Goal: Book appointment/travel/reservation

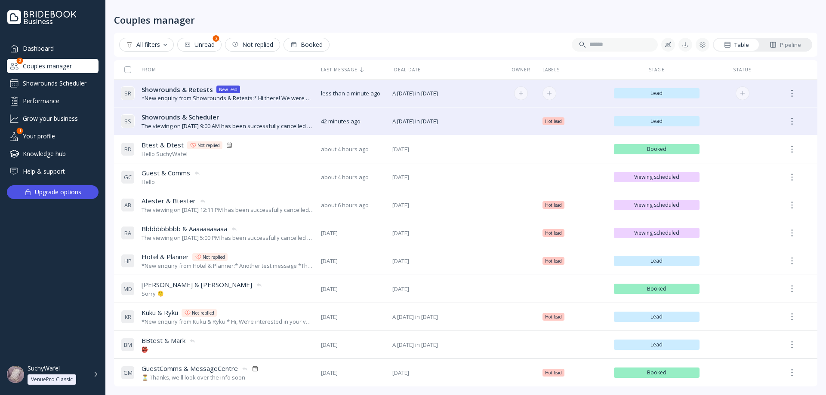
click at [255, 99] on div "*New enquiry from Showrounds & Retests:* Hi there! We were hoping to use the Br…" at bounding box center [228, 98] width 173 height 8
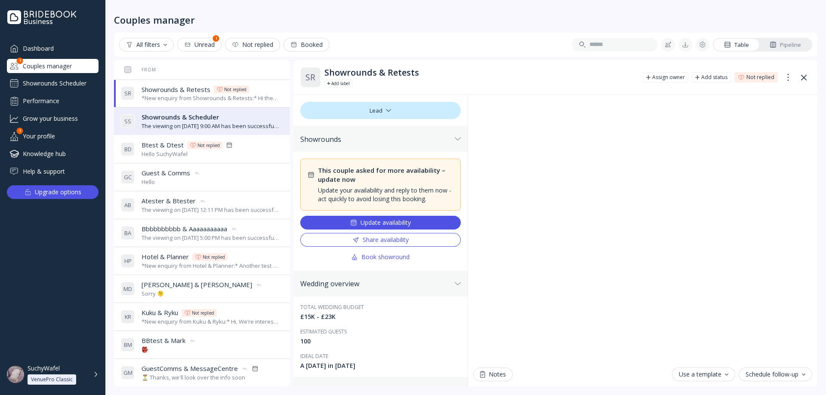
click at [384, 259] on div "Book showround" at bounding box center [380, 257] width 59 height 7
click at [385, 259] on div "Book showround" at bounding box center [380, 257] width 59 height 7
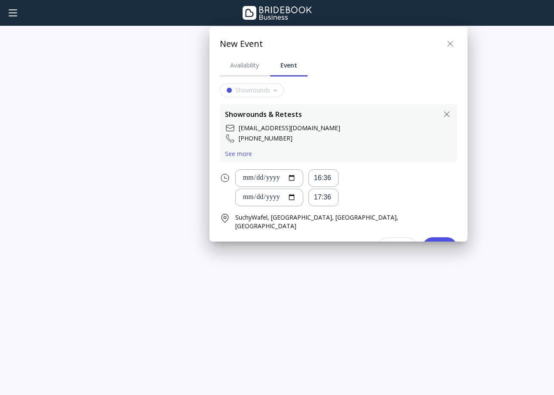
scroll to position [2, 0]
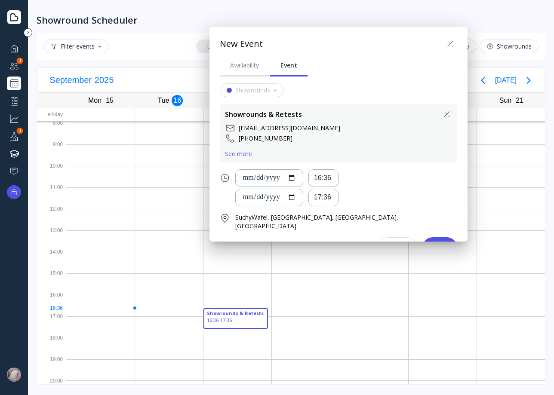
click at [15, 65] on div at bounding box center [277, 197] width 692 height 533
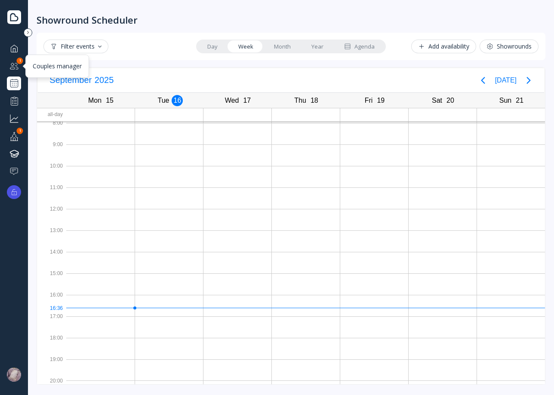
click at [15, 67] on div at bounding box center [14, 66] width 10 height 11
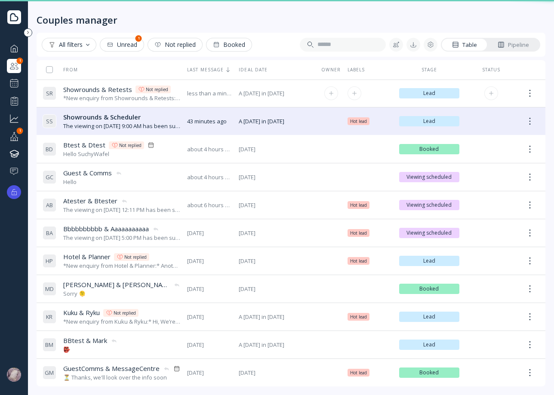
click at [101, 97] on div "*New enquiry from Showrounds & Retests:* Hi there! We were hoping to use the Br…" at bounding box center [121, 98] width 117 height 8
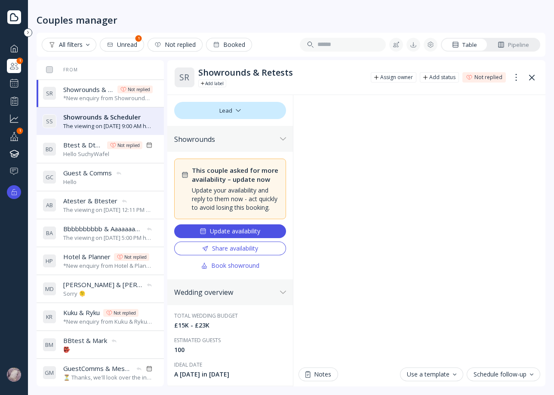
click at [236, 269] on div "Book showround" at bounding box center [230, 265] width 59 height 7
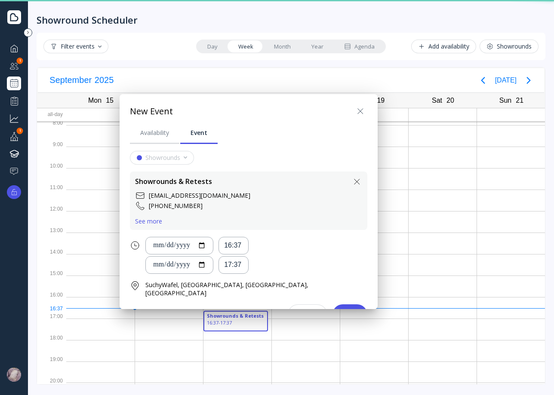
scroll to position [2, 0]
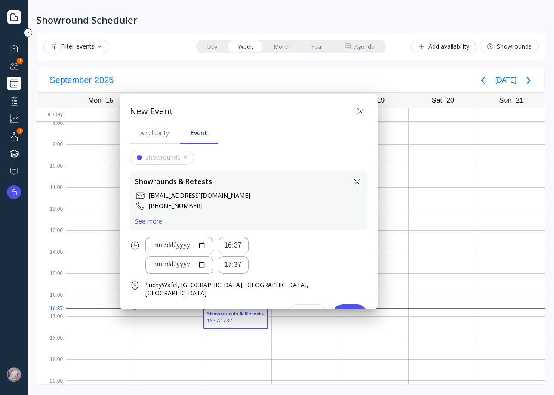
click at [15, 84] on div at bounding box center [277, 197] width 692 height 533
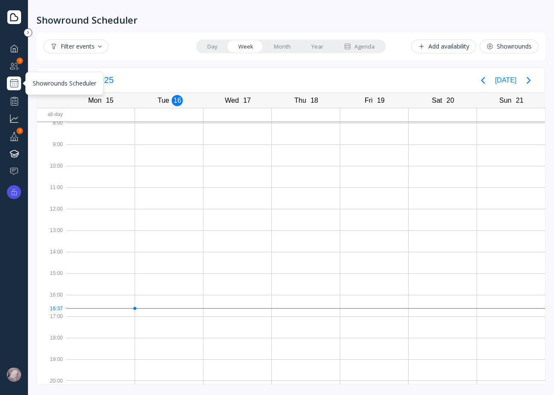
click at [15, 85] on div at bounding box center [14, 83] width 10 height 10
click at [14, 65] on div at bounding box center [14, 66] width 10 height 11
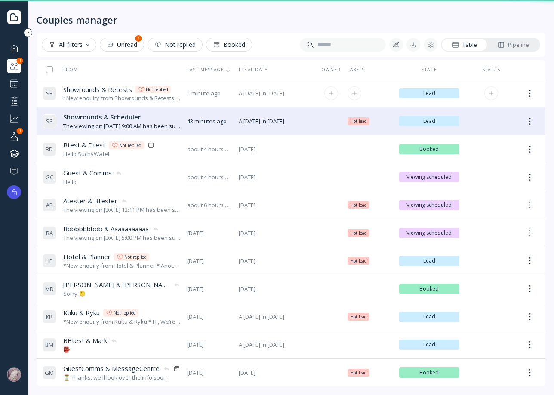
click at [109, 96] on div "*New enquiry from Showrounds & Retests:* Hi there! We were hoping to use the Br…" at bounding box center [121, 98] width 117 height 8
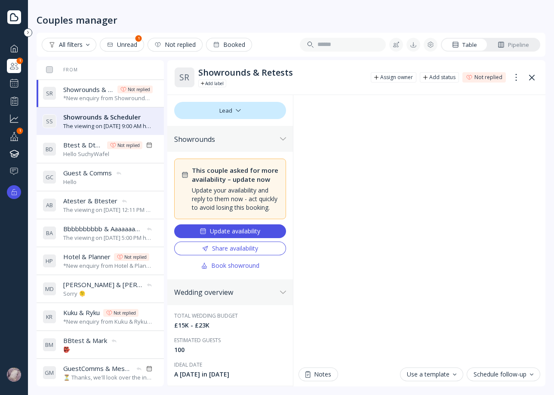
click at [226, 252] on div "Share availability" at bounding box center [230, 248] width 56 height 7
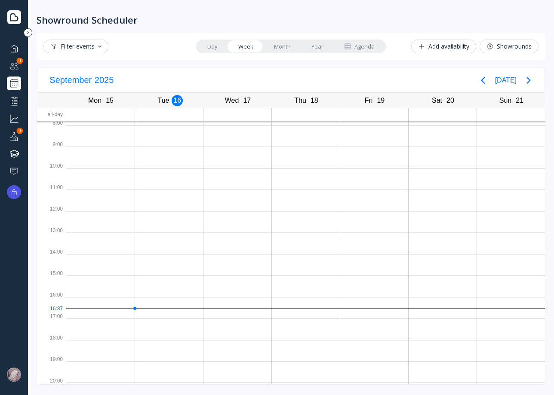
scroll to position [2, 0]
click at [18, 77] on div "Showrounds Scheduler" at bounding box center [14, 84] width 14 height 14
click at [19, 67] on div at bounding box center [14, 66] width 10 height 11
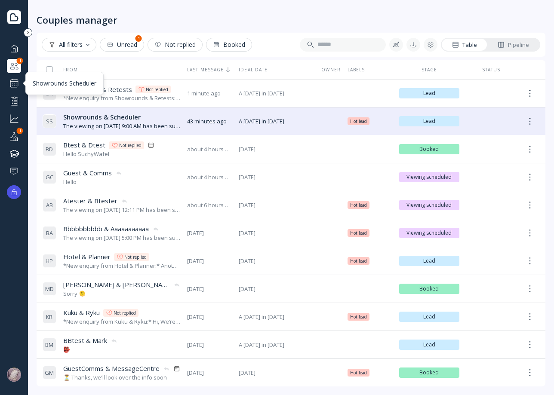
click at [15, 84] on div at bounding box center [14, 83] width 10 height 10
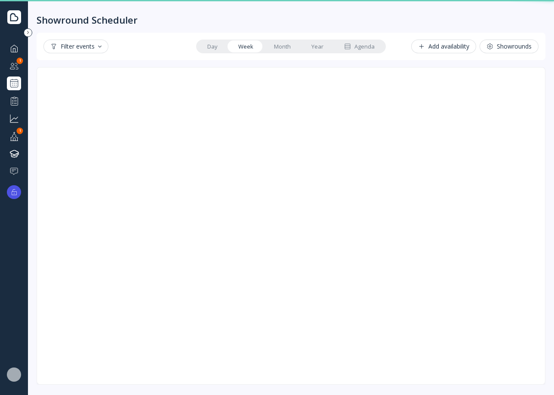
scroll to position [2, 0]
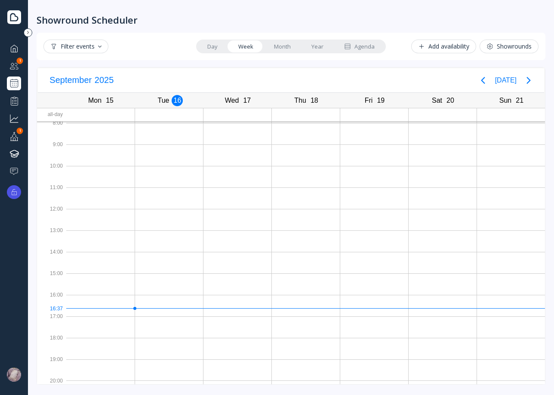
click at [12, 66] on div at bounding box center [14, 66] width 10 height 11
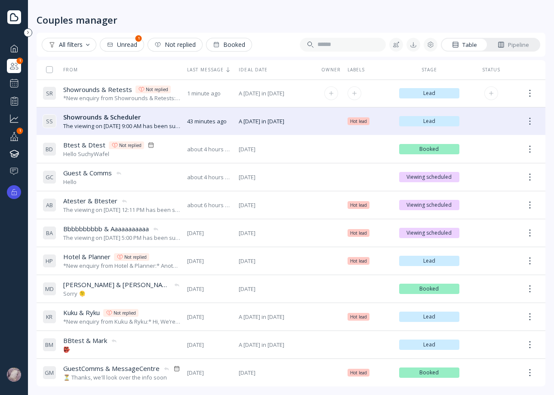
click at [124, 96] on div "*New enquiry from Showrounds & Retests:* Hi there! We were hoping to use the Br…" at bounding box center [121, 98] width 117 height 8
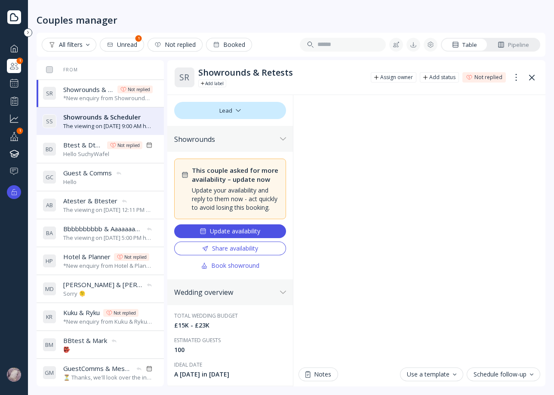
click at [235, 235] on div "Update availability" at bounding box center [230, 231] width 61 height 7
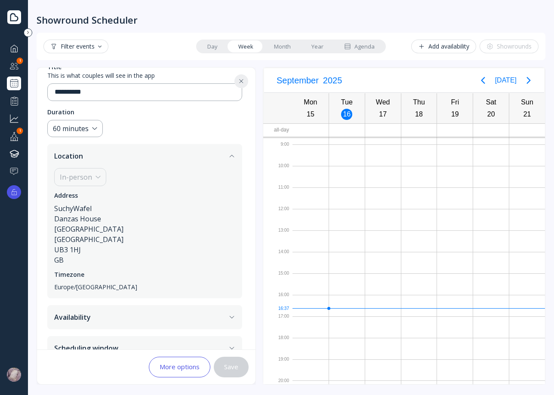
scroll to position [4, 0]
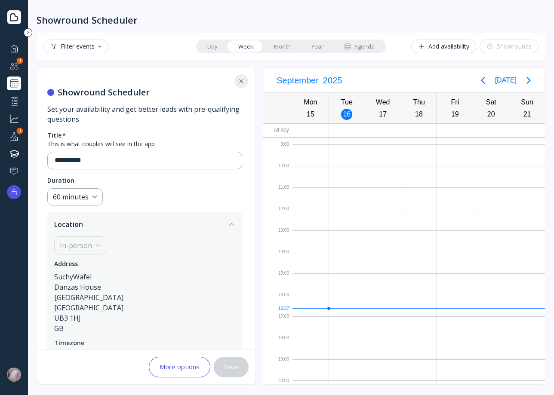
click at [20, 66] on div "Couples manager" at bounding box center [14, 66] width 14 height 14
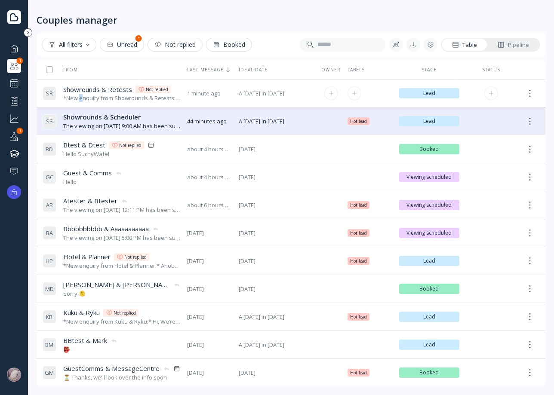
click at [81, 96] on div "*New enquiry from Showrounds & Retests:* Hi there! We were hoping to use the Br…" at bounding box center [121, 98] width 117 height 8
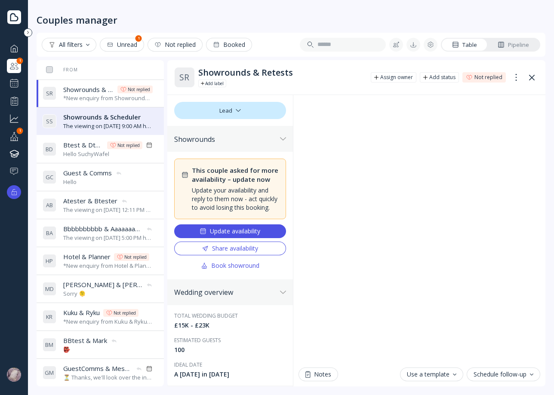
click at [103, 120] on span "Showrounds & Scheduler" at bounding box center [101, 117] width 77 height 9
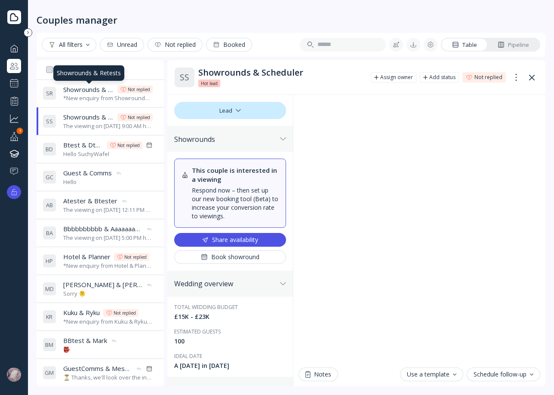
click at [94, 86] on span "Showrounds & Retests" at bounding box center [88, 89] width 51 height 9
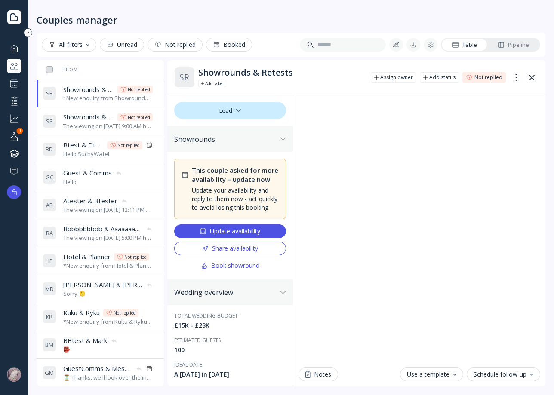
click at [98, 102] on div "*New enquiry from Showrounds & Retests:* Hi there! We were hoping to use the Br…" at bounding box center [108, 98] width 90 height 8
click at [97, 119] on span "Showrounds & Scheduler" at bounding box center [88, 117] width 51 height 9
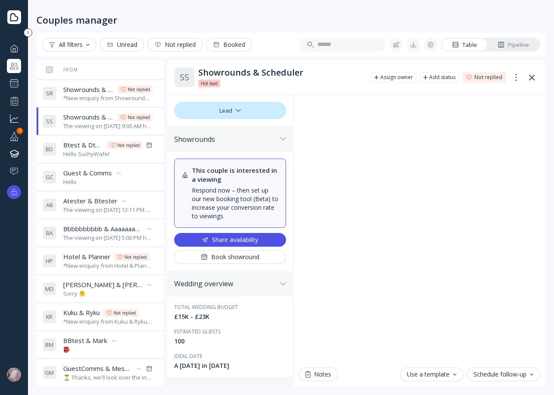
click at [97, 97] on div "*New enquiry from Showrounds & Retests:* Hi there! We were hoping to use the Br…" at bounding box center [108, 98] width 90 height 8
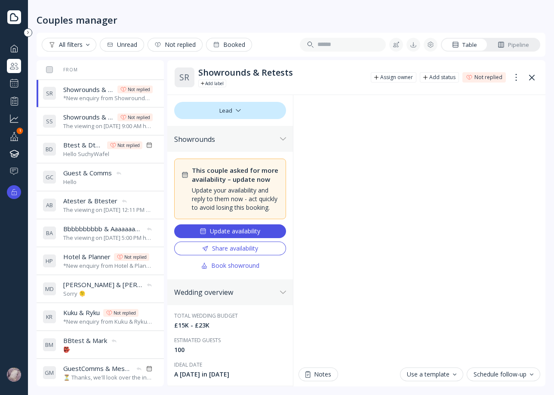
click at [244, 269] on div "Book showround" at bounding box center [230, 265] width 59 height 7
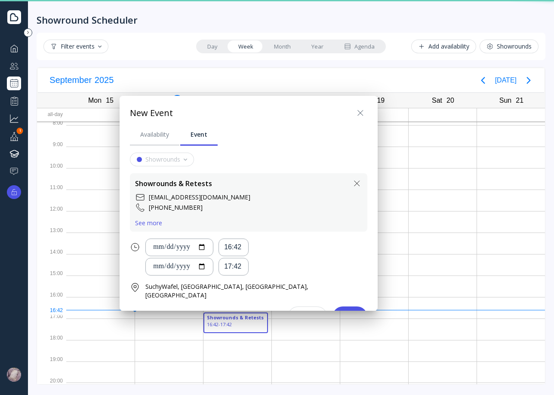
scroll to position [2, 0]
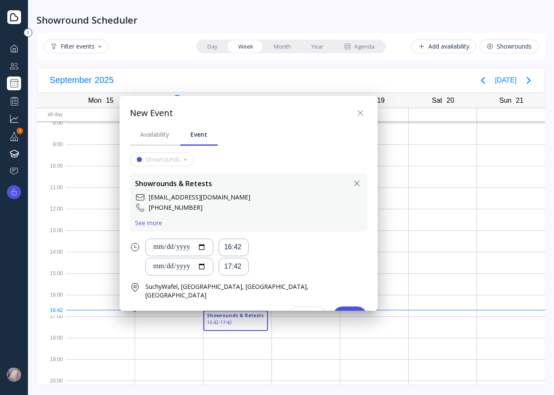
click at [355, 114] on icon at bounding box center [360, 113] width 10 height 10
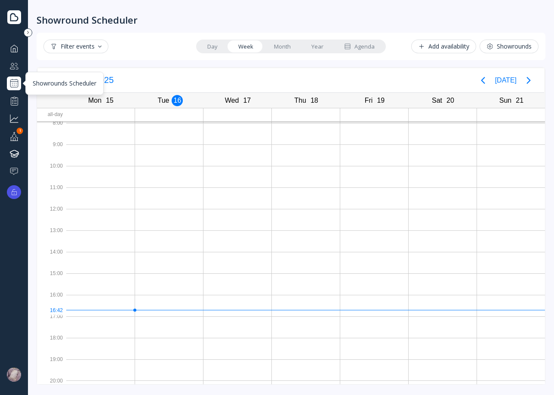
click at [10, 84] on div at bounding box center [14, 83] width 10 height 10
click at [9, 86] on div at bounding box center [14, 83] width 10 height 10
click at [452, 48] on div "Add availability" at bounding box center [443, 46] width 51 height 7
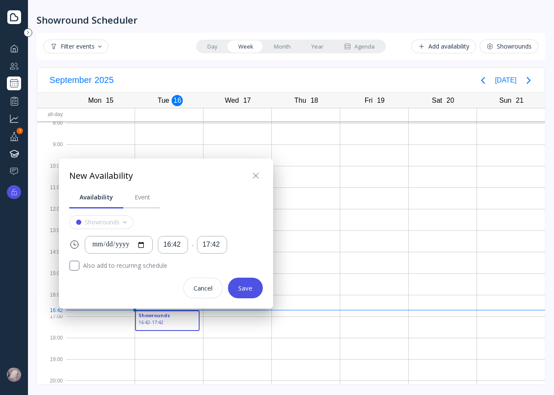
click at [452, 48] on div at bounding box center [277, 197] width 692 height 533
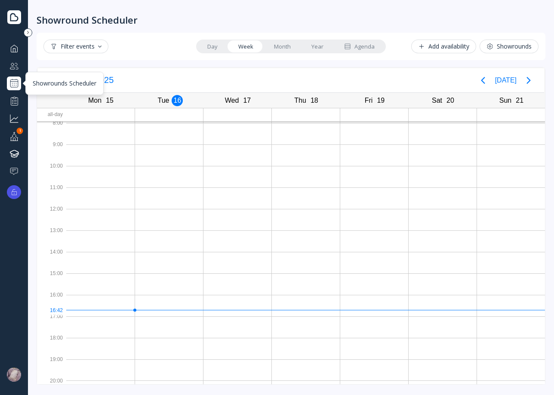
click at [13, 80] on div at bounding box center [14, 83] width 10 height 10
click at [448, 44] on div "Add availability" at bounding box center [443, 46] width 51 height 7
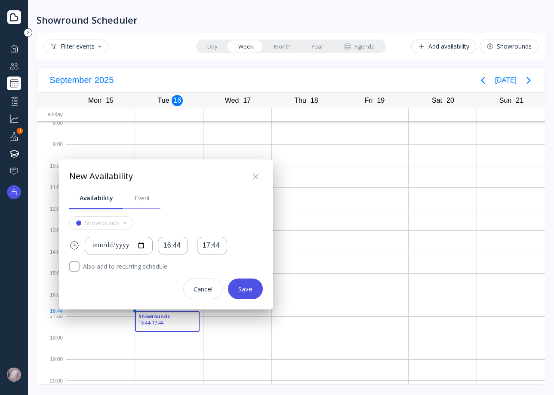
click at [145, 199] on div "Event" at bounding box center [142, 198] width 15 height 9
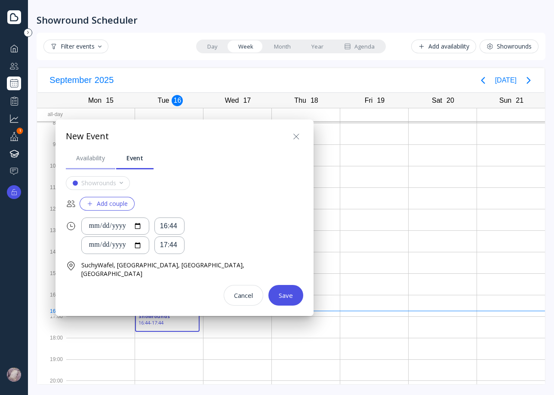
click at [99, 161] on div "Availability" at bounding box center [90, 158] width 29 height 9
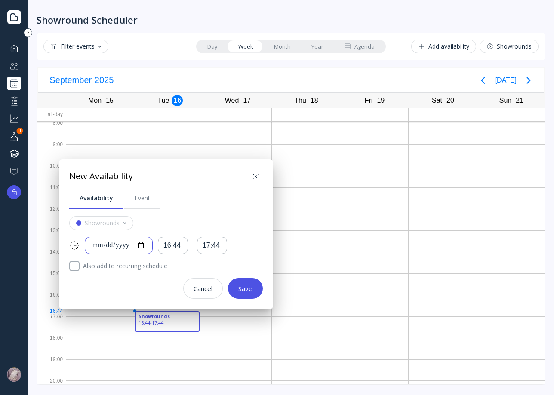
click at [145, 246] on input "**********" at bounding box center [118, 246] width 53 height 10
type input "**********"
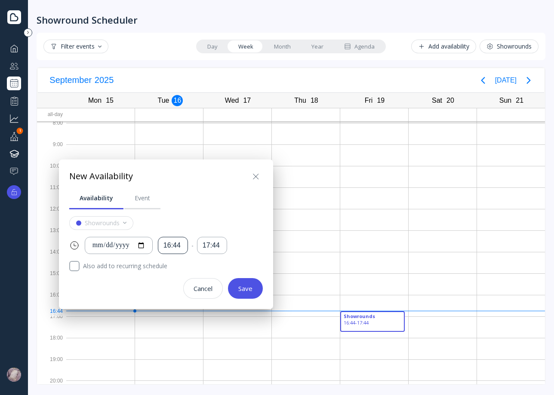
click at [182, 245] on div "16:44" at bounding box center [173, 246] width 19 height 10
drag, startPoint x: 183, startPoint y: 243, endPoint x: 189, endPoint y: 245, distance: 6.3
click at [182, 243] on div "16:44" at bounding box center [173, 246] width 19 height 10
click at [182, 245] on div "16:44" at bounding box center [173, 246] width 19 height 10
click at [187, 272] on div "17:44" at bounding box center [191, 272] width 33 height 8
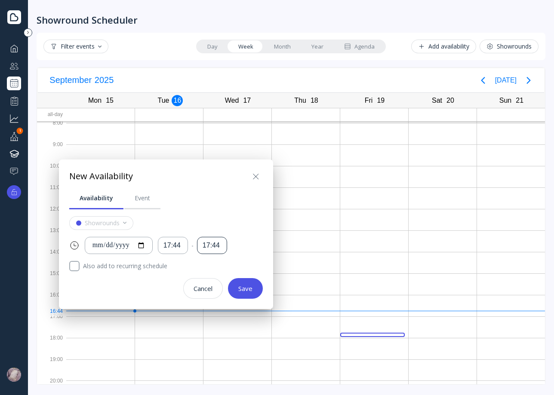
click at [216, 246] on div "17:44" at bounding box center [212, 246] width 19 height 10
click at [238, 271] on div "17:44" at bounding box center [229, 272] width 33 height 8
click at [222, 245] on div "17:44" at bounding box center [212, 246] width 19 height 10
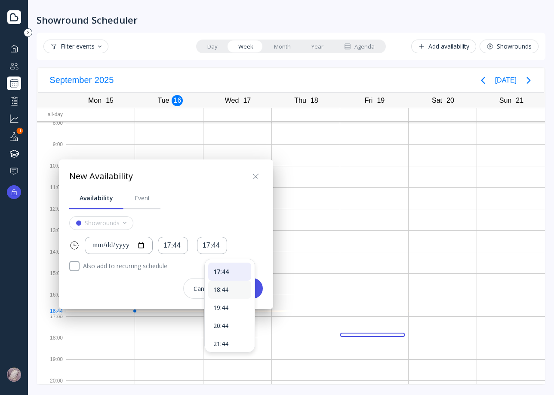
click at [228, 296] on div "18:44" at bounding box center [229, 290] width 43 height 18
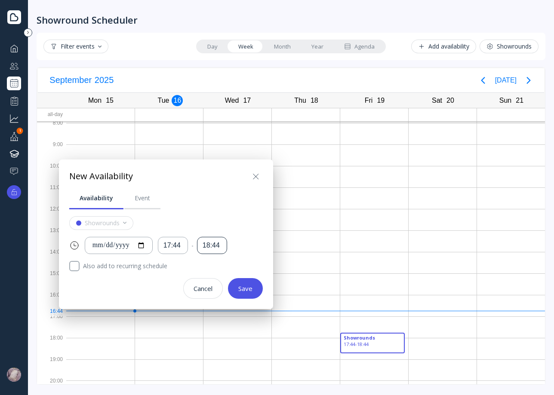
click at [222, 242] on div "18:44" at bounding box center [212, 246] width 19 height 10
click at [247, 219] on div "Showrounds" at bounding box center [166, 223] width 194 height 14
click at [142, 199] on div "Event" at bounding box center [142, 198] width 15 height 9
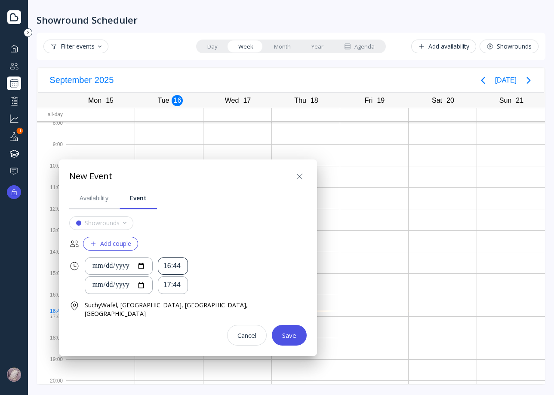
click at [188, 267] on div "16:44" at bounding box center [173, 267] width 30 height 18
click at [182, 268] on div "16:44" at bounding box center [173, 267] width 19 height 10
click at [182, 269] on div "16:44" at bounding box center [173, 267] width 19 height 10
click at [103, 199] on div "Availability" at bounding box center [94, 198] width 29 height 9
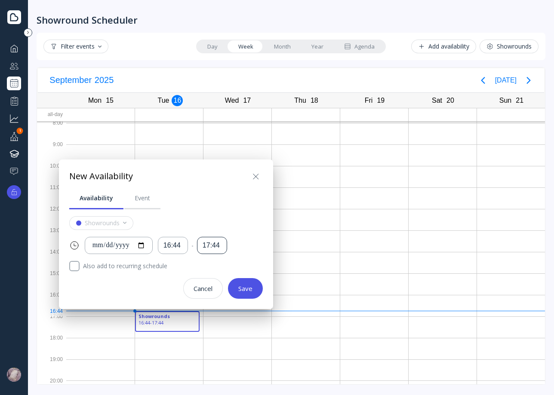
click at [220, 248] on div "17:44" at bounding box center [212, 246] width 19 height 10
click at [182, 247] on div "16:44" at bounding box center [173, 246] width 19 height 10
click at [133, 244] on input "**********" at bounding box center [118, 246] width 53 height 10
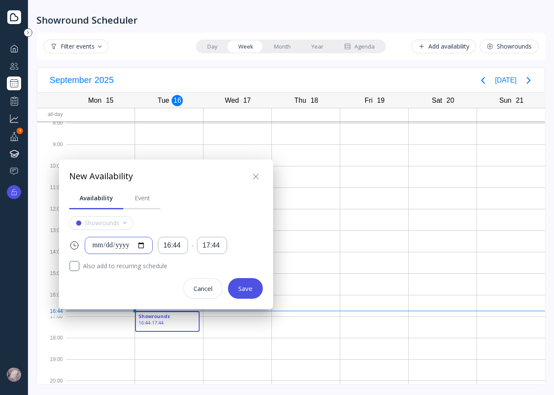
click at [133, 248] on input "**********" at bounding box center [118, 246] width 53 height 10
click at [116, 247] on input "**********" at bounding box center [118, 246] width 53 height 10
click at [121, 244] on input "**********" at bounding box center [118, 246] width 53 height 10
click at [102, 243] on input "**********" at bounding box center [118, 246] width 53 height 10
click at [93, 243] on input "**********" at bounding box center [118, 246] width 53 height 10
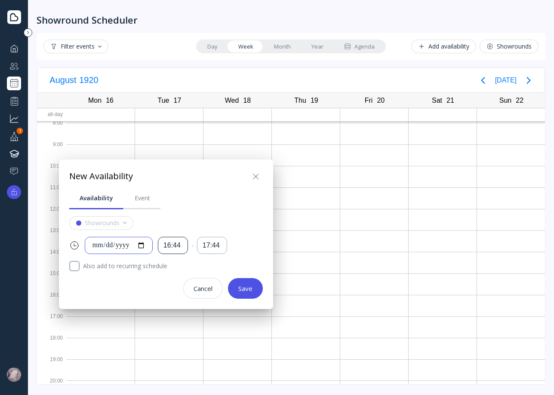
type input "**********"
click at [99, 243] on input "**********" at bounding box center [118, 246] width 53 height 10
click at [259, 173] on icon at bounding box center [256, 177] width 10 height 10
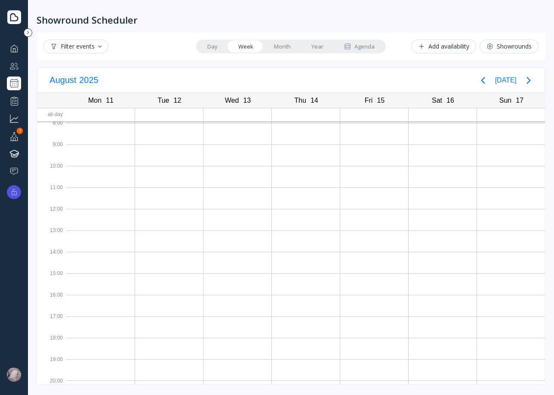
click at [458, 47] on div "Add availability" at bounding box center [443, 46] width 51 height 7
click at [441, 52] on button "Add availability" at bounding box center [443, 47] width 65 height 14
click at [13, 131] on div at bounding box center [14, 136] width 10 height 11
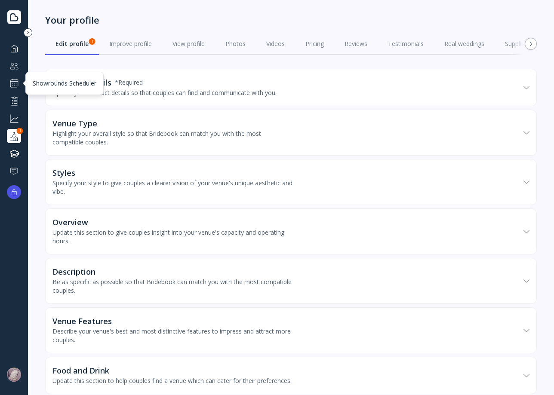
click at [14, 81] on div at bounding box center [14, 83] width 10 height 10
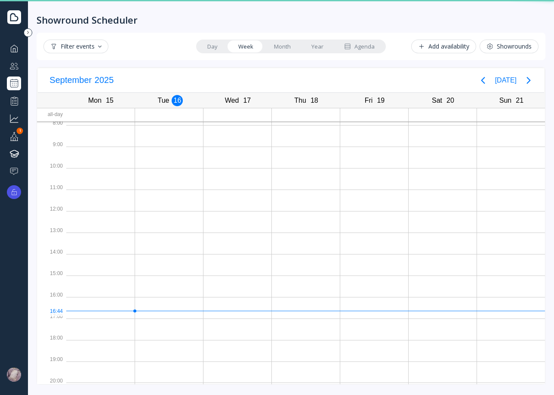
scroll to position [2, 0]
click at [461, 46] on div "Add availability" at bounding box center [443, 46] width 51 height 7
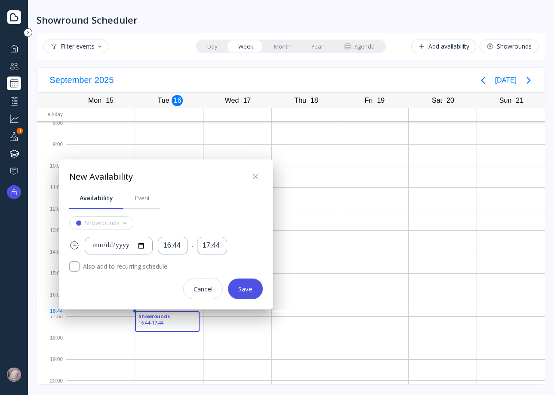
click at [264, 169] on div "**********" at bounding box center [166, 235] width 214 height 150
click at [260, 177] on icon at bounding box center [256, 177] width 10 height 10
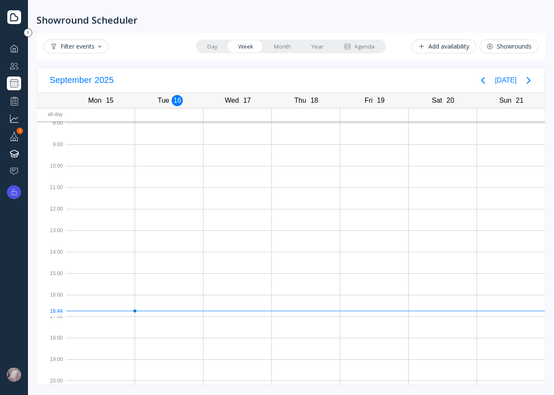
click at [469, 40] on button "Add availability" at bounding box center [443, 47] width 65 height 14
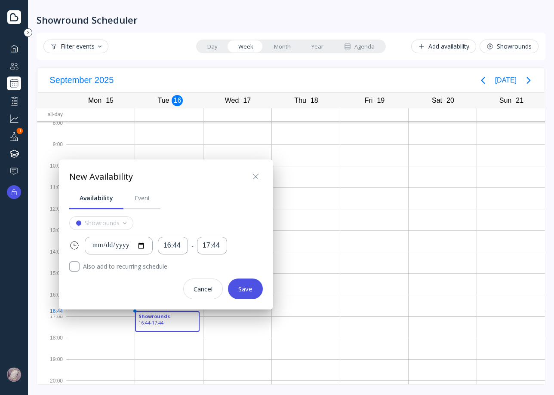
click at [206, 291] on div "Cancel" at bounding box center [203, 289] width 19 height 7
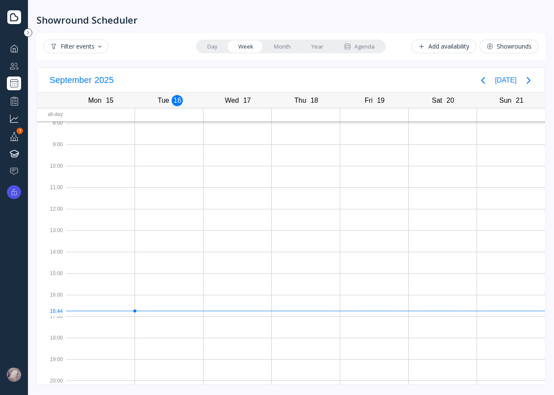
click at [450, 43] on div "Add availability" at bounding box center [443, 46] width 51 height 7
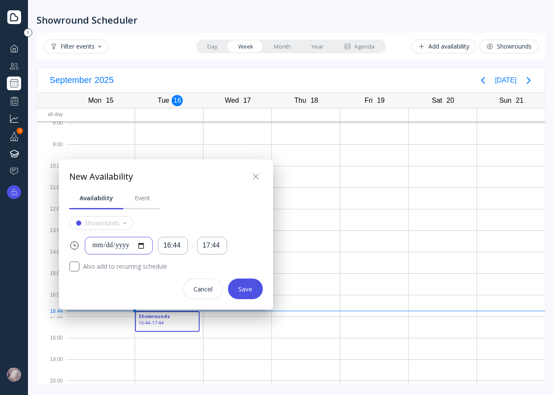
click at [98, 244] on input "**********" at bounding box center [118, 246] width 53 height 10
click at [155, 194] on link "Event" at bounding box center [142, 198] width 36 height 22
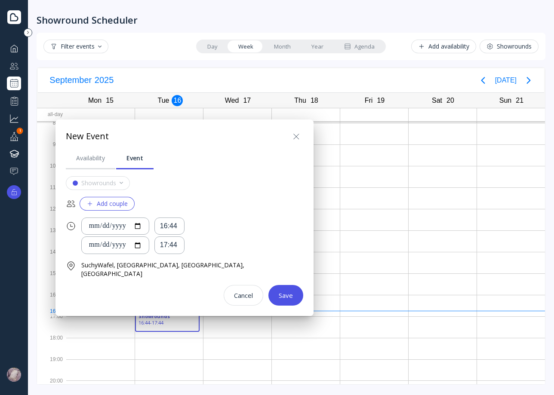
click at [290, 143] on div at bounding box center [297, 137] width 14 height 14
click at [291, 139] on icon at bounding box center [296, 137] width 10 height 10
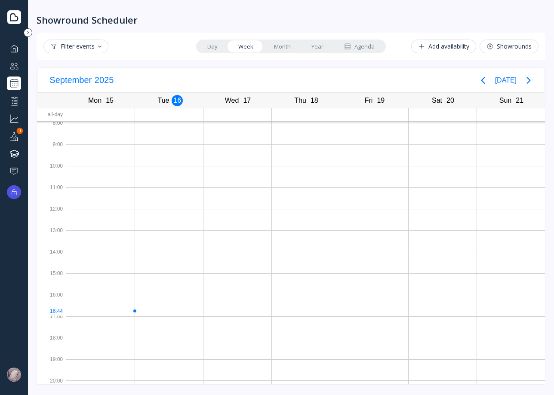
click at [461, 35] on div "Filter events Day Week Month Year Agenda Add availability Showrounds" at bounding box center [291, 47] width 509 height 28
click at [459, 43] on div "Add availability" at bounding box center [443, 46] width 51 height 7
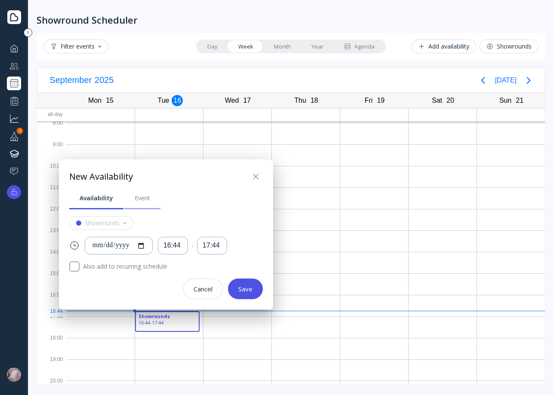
click at [121, 204] on link "Availability" at bounding box center [96, 198] width 54 height 22
click at [139, 204] on link "Event" at bounding box center [142, 198] width 36 height 22
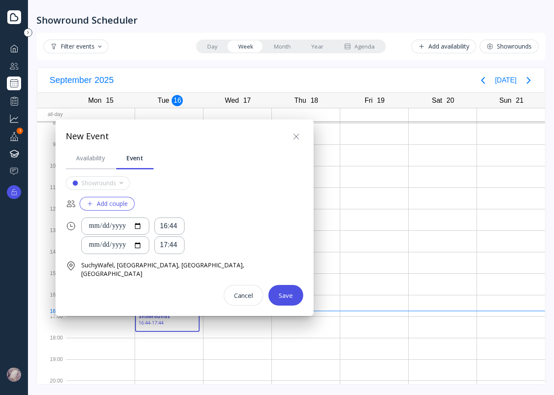
click at [104, 204] on div "Add couple" at bounding box center [106, 204] width 41 height 7
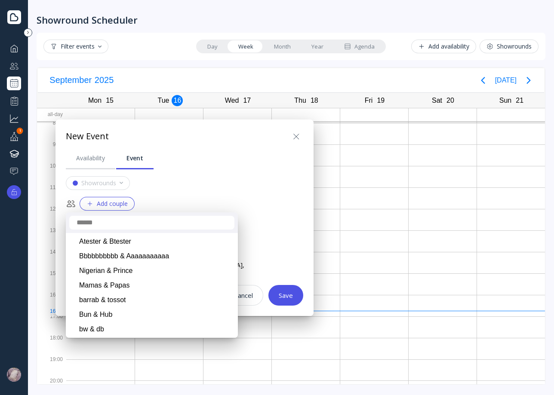
click at [143, 171] on div at bounding box center [277, 197] width 692 height 533
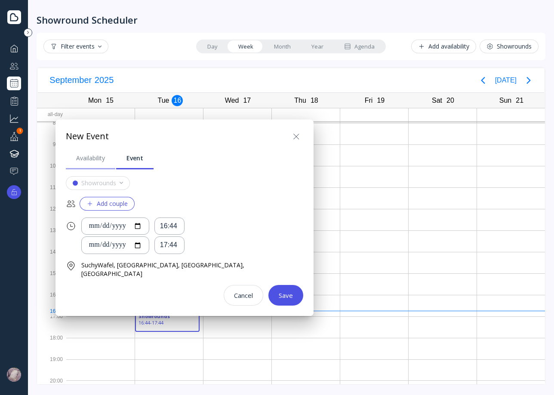
click at [90, 163] on link "Availability" at bounding box center [90, 158] width 49 height 22
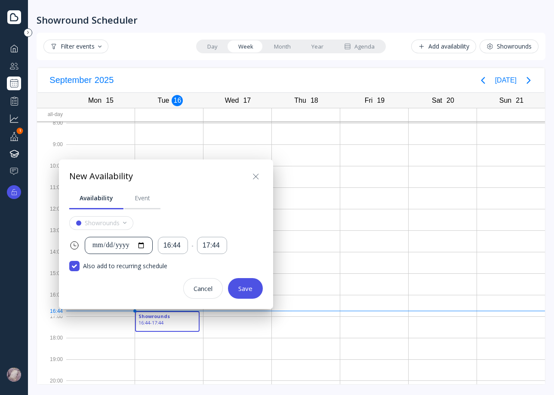
click at [153, 244] on div "**********" at bounding box center [119, 246] width 68 height 18
click at [145, 244] on input "**********" at bounding box center [118, 246] width 53 height 10
type input "**********"
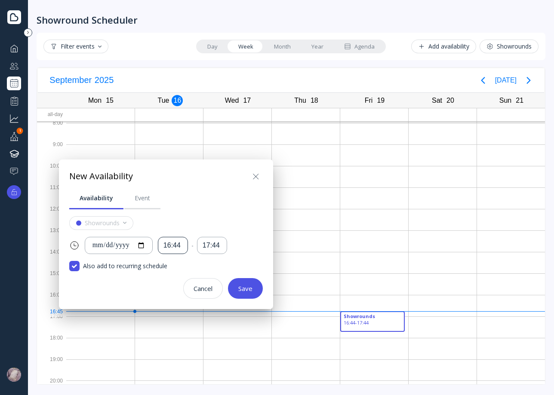
click at [182, 246] on div "16:44" at bounding box center [173, 246] width 19 height 10
click at [180, 246] on div "16:44" at bounding box center [173, 246] width 19 height 10
click at [173, 246] on div "16:44" at bounding box center [173, 246] width 19 height 10
click at [272, 229] on div "**********" at bounding box center [166, 235] width 214 height 150
click at [242, 289] on div "Save" at bounding box center [245, 288] width 14 height 7
